Goal: Information Seeking & Learning: Learn about a topic

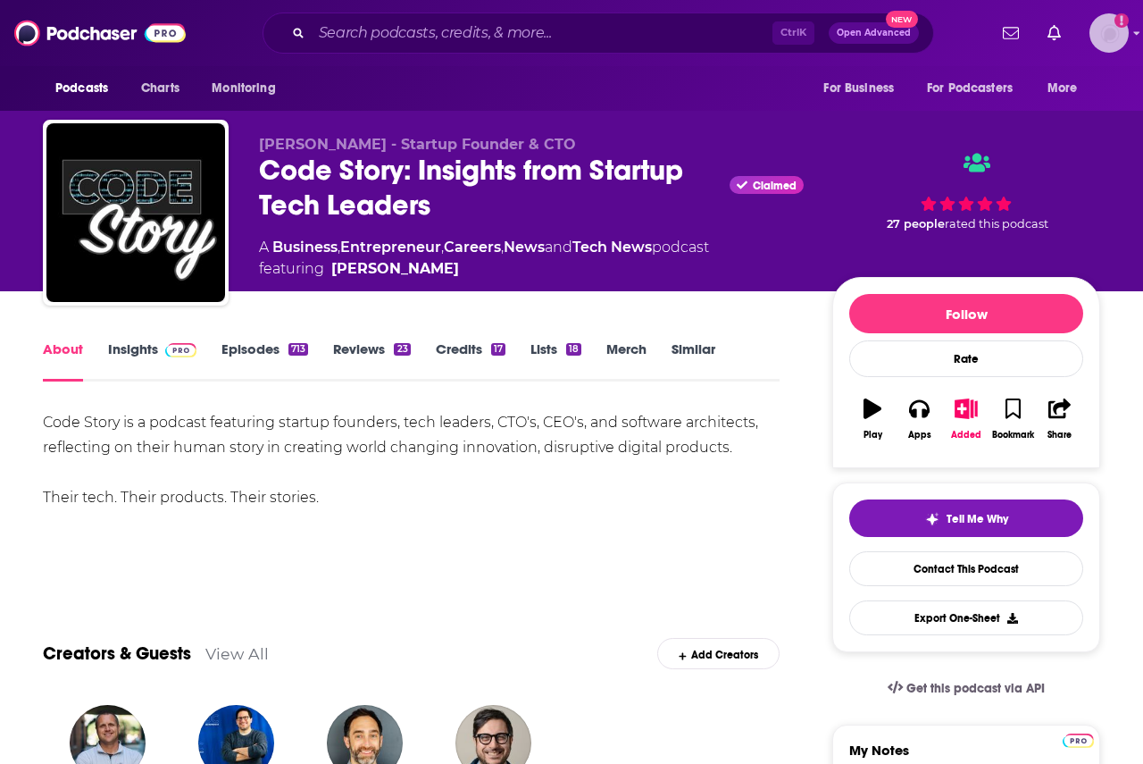
click at [1108, 39] on img "Logged in as audreytaylor13" at bounding box center [1109, 32] width 39 height 39
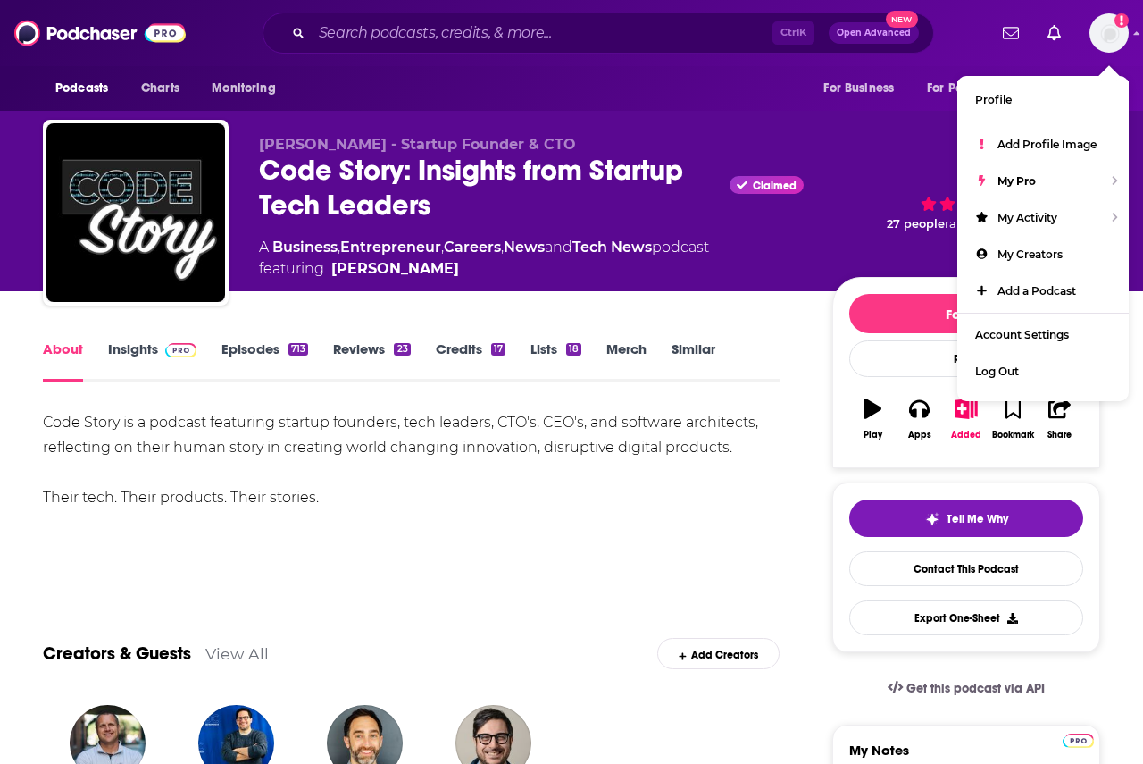
click at [600, 16] on div "Ctrl K Open Advanced New" at bounding box center [599, 33] width 672 height 41
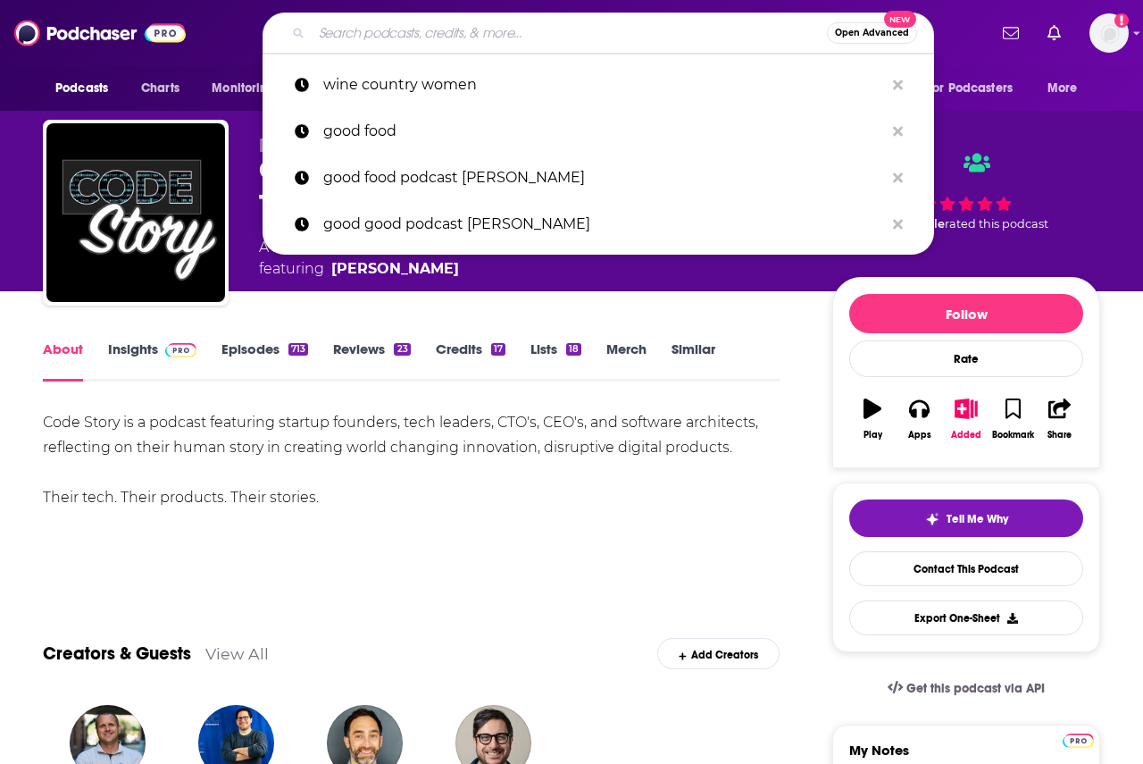
click at [596, 28] on input "Search podcasts, credits, & more..." at bounding box center [569, 33] width 515 height 29
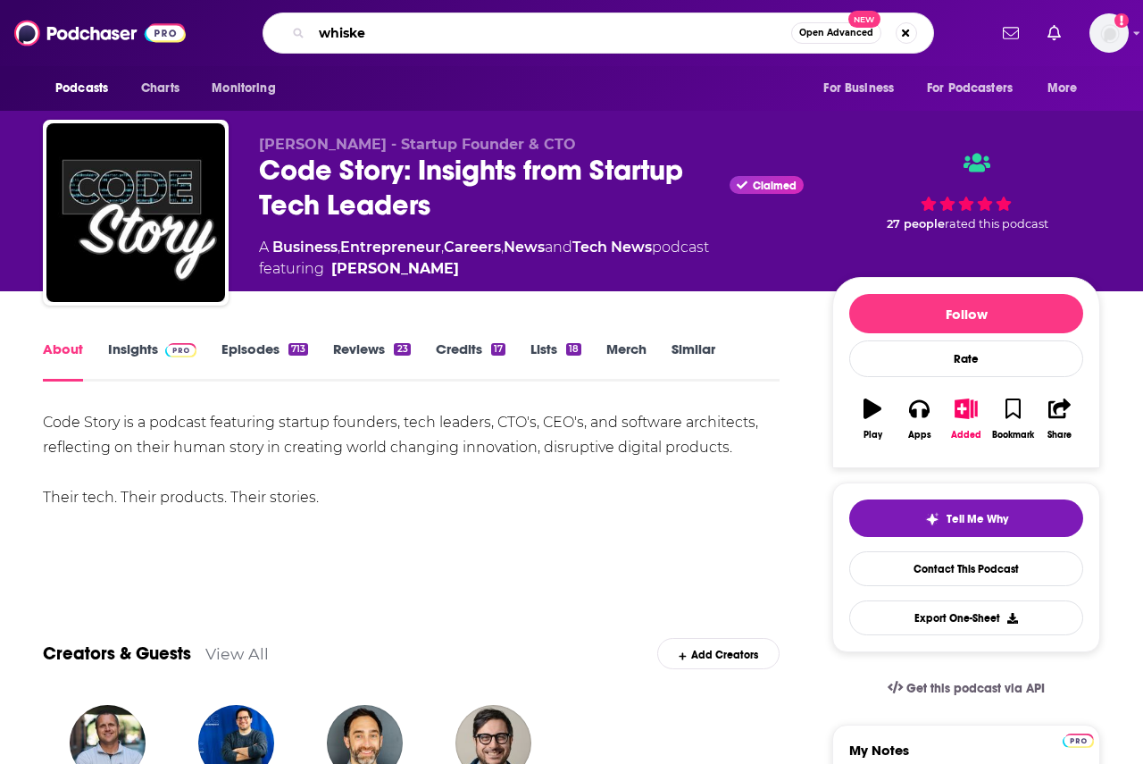
type input "whiskey"
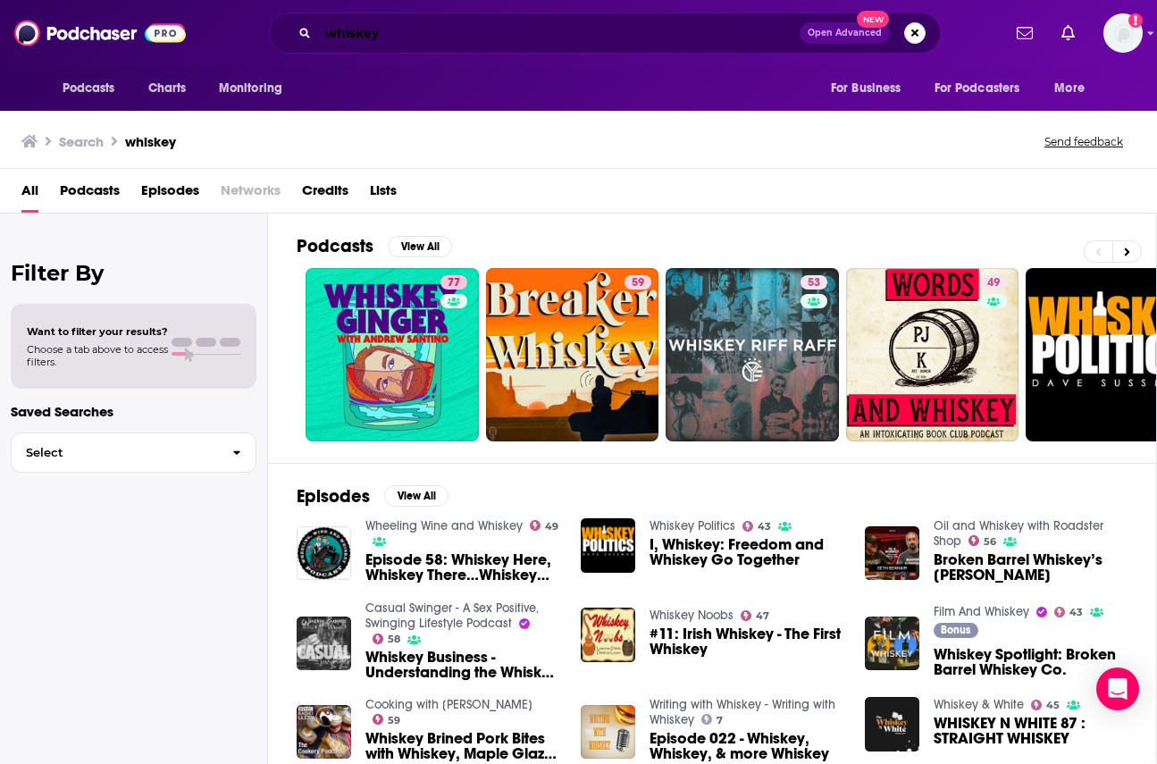
click at [370, 33] on input "whiskey" at bounding box center [558, 33] width 481 height 29
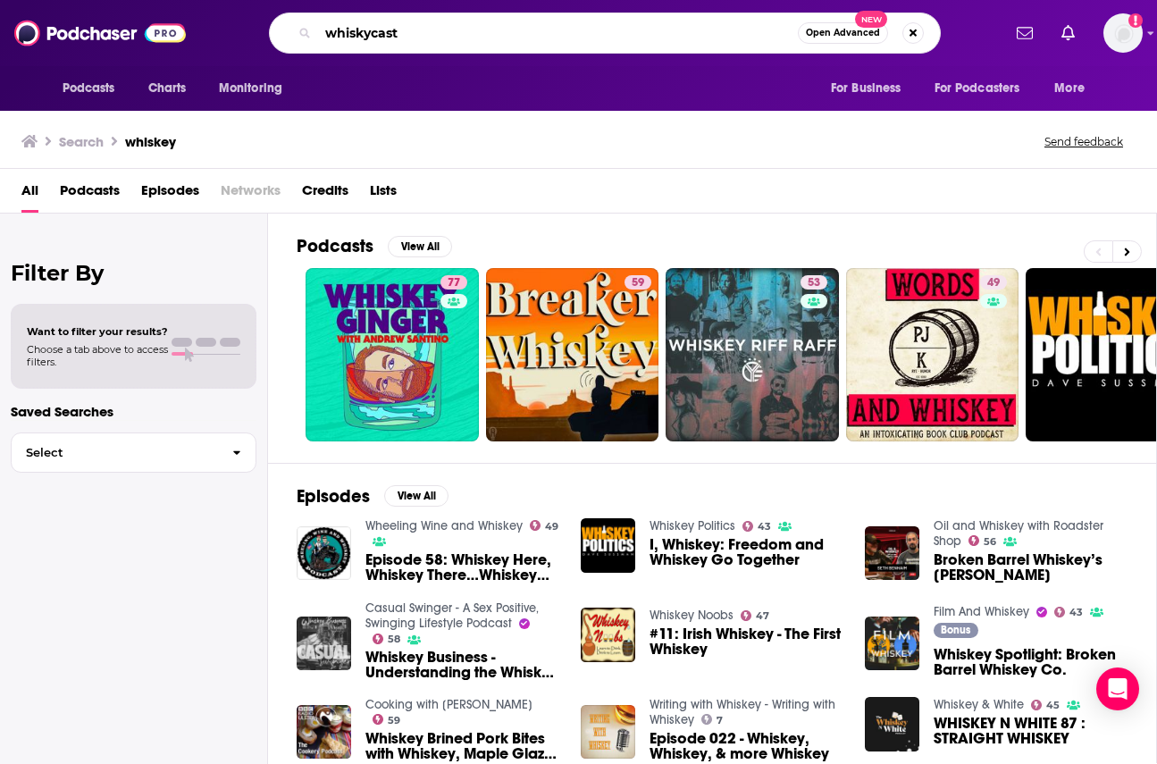
type input "whiskycast"
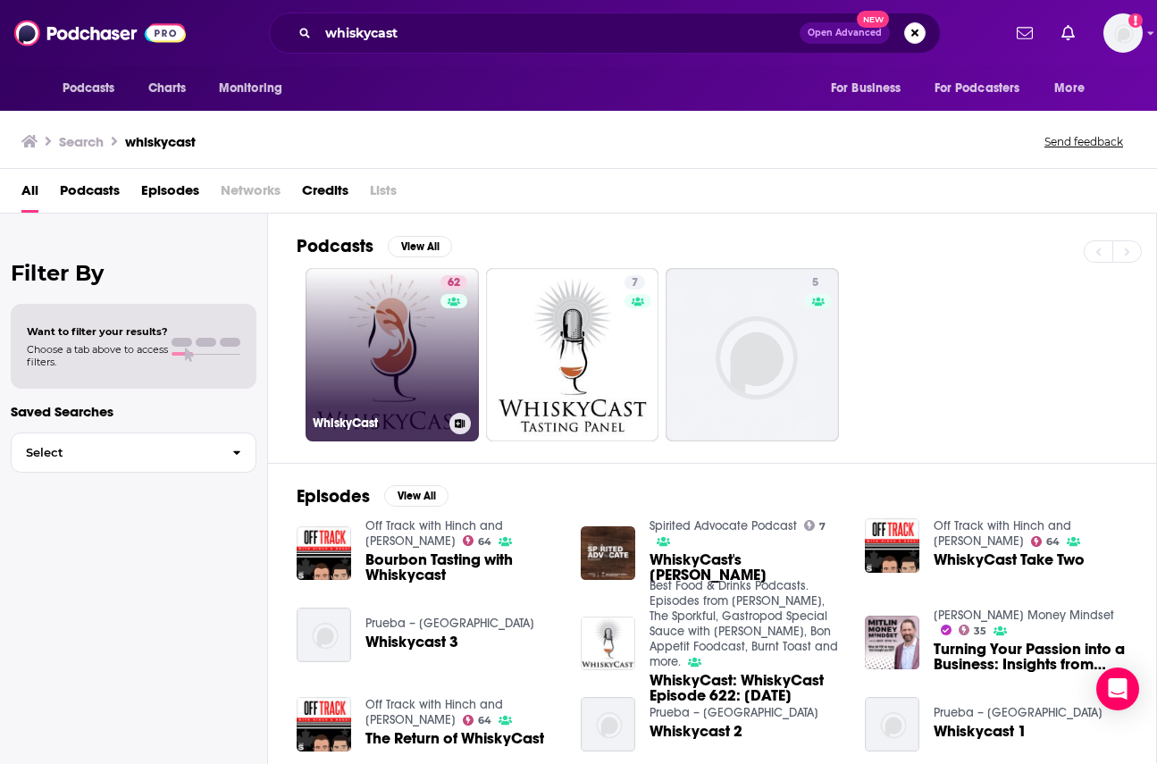
click at [401, 339] on link "62 WhiskyCast" at bounding box center [391, 354] width 173 height 173
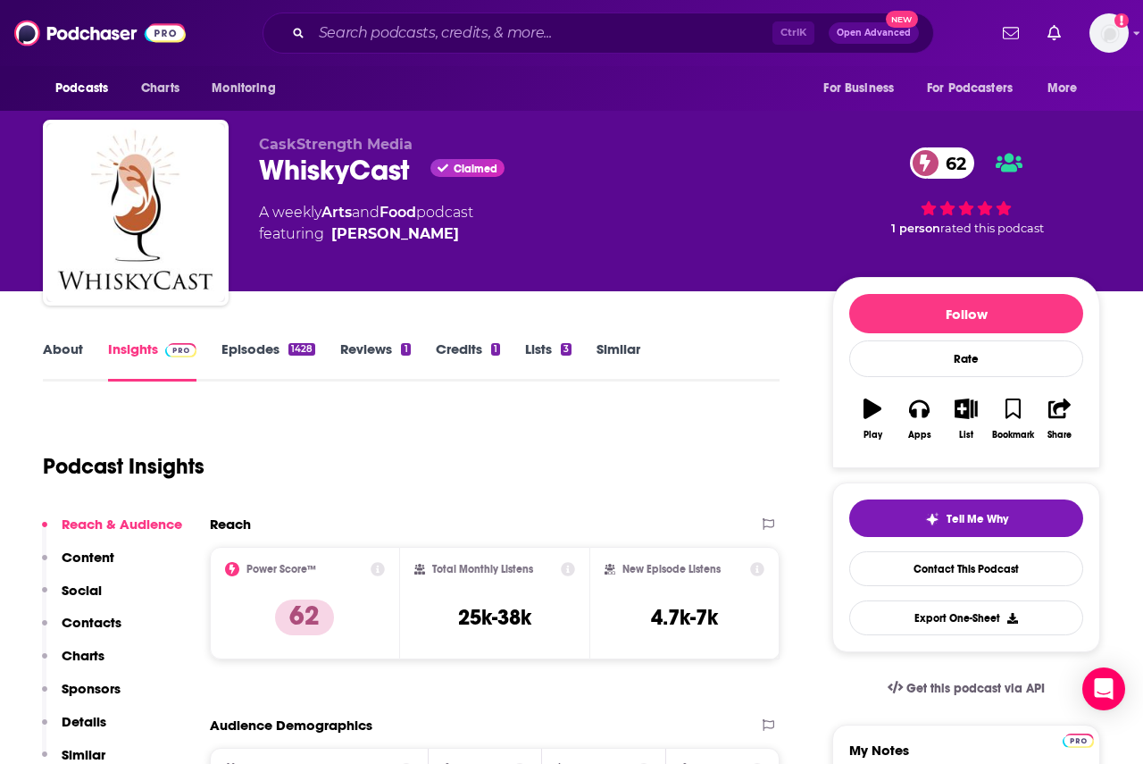
click at [272, 349] on link "Episodes 1428" at bounding box center [269, 360] width 94 height 41
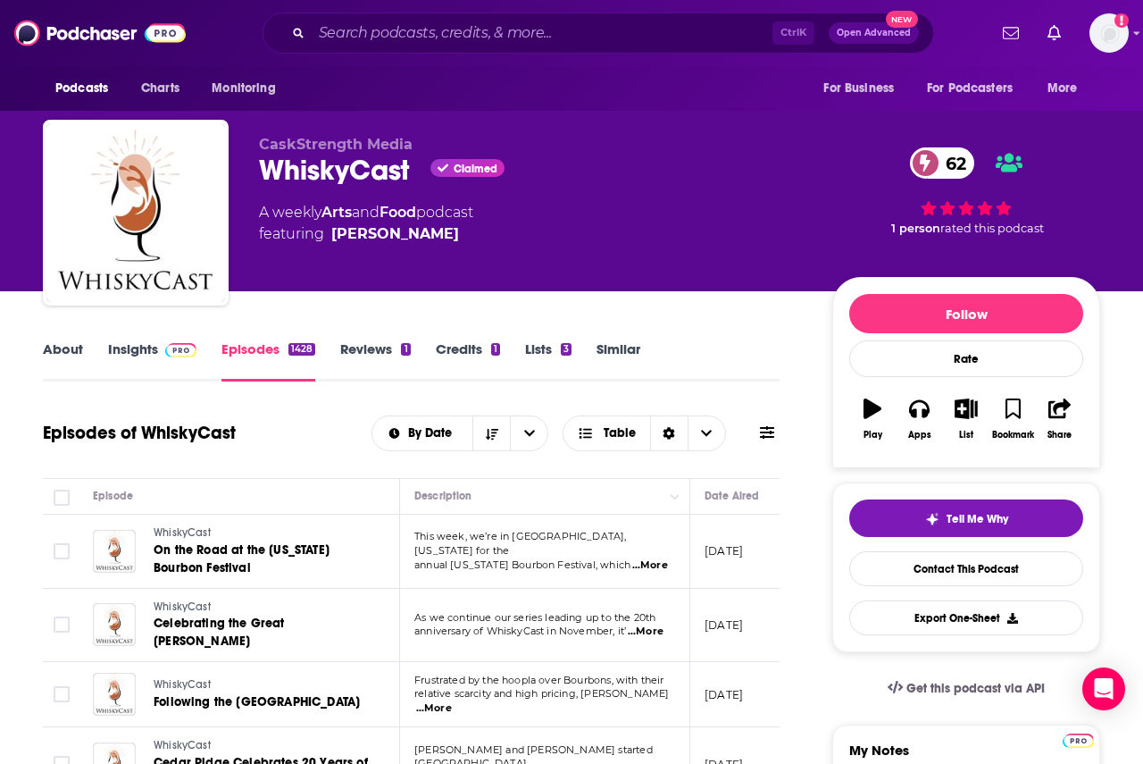
drag, startPoint x: 32, startPoint y: 381, endPoint x: 83, endPoint y: 357, distance: 56.3
